Goal: Find specific page/section: Find specific page/section

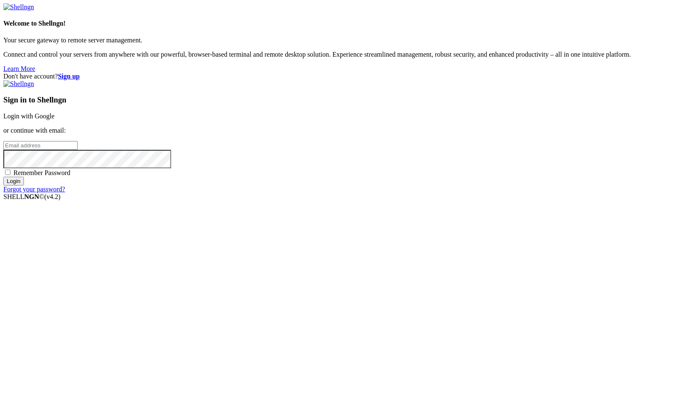
type input "root"
click at [55, 120] on link "Login with Google" at bounding box center [28, 115] width 51 height 7
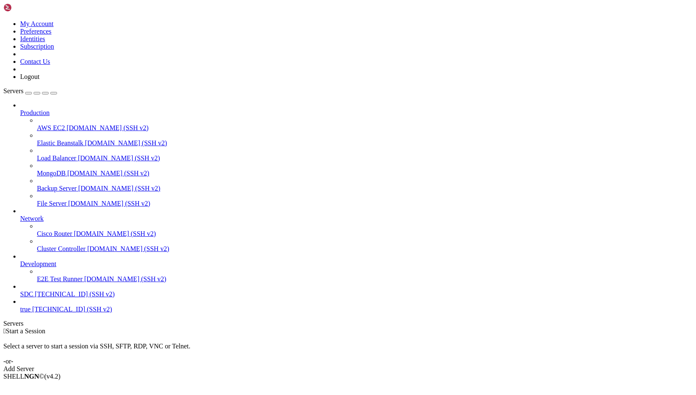
click at [33, 297] on span "SDC" at bounding box center [26, 293] width 13 height 7
